Goal: Information Seeking & Learning: Compare options

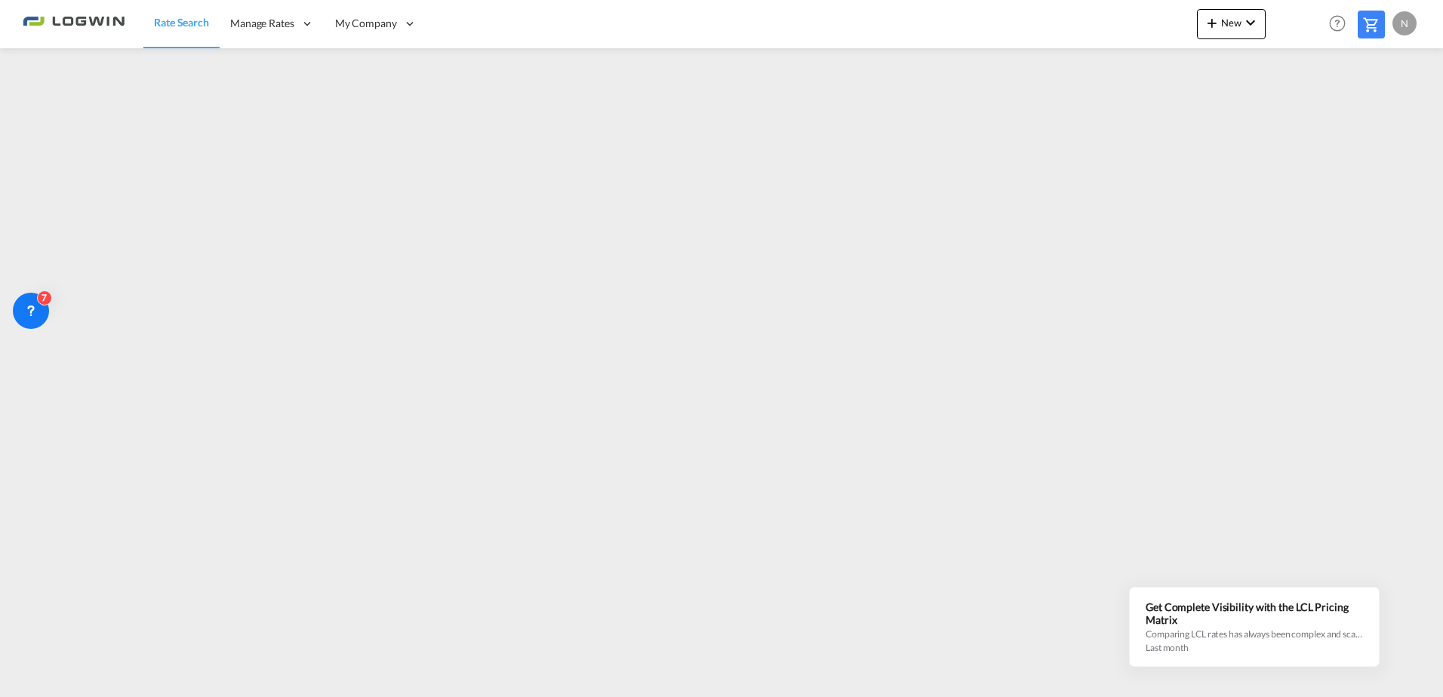
click at [1108, 26] on div "Rate Search Manage Rates My Rate Files Sell Rates Shared Rates My Company" at bounding box center [722, 23] width 1398 height 47
click at [1043, 42] on div "Rate Search Manage Rates My Rate Files Sell Rates Shared Rates My Company" at bounding box center [722, 23] width 1398 height 47
